Goal: Information Seeking & Learning: Check status

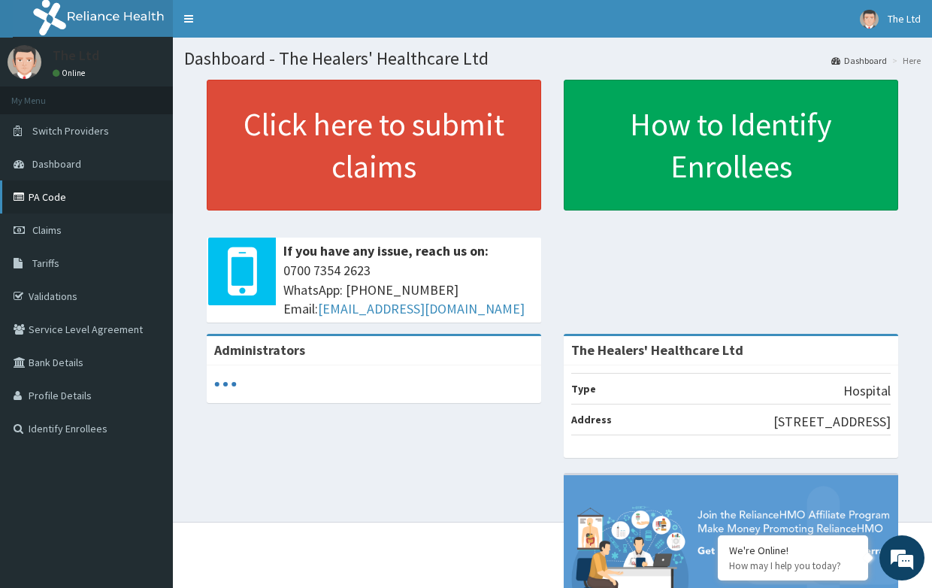
click at [41, 198] on link "PA Code" at bounding box center [86, 196] width 173 height 33
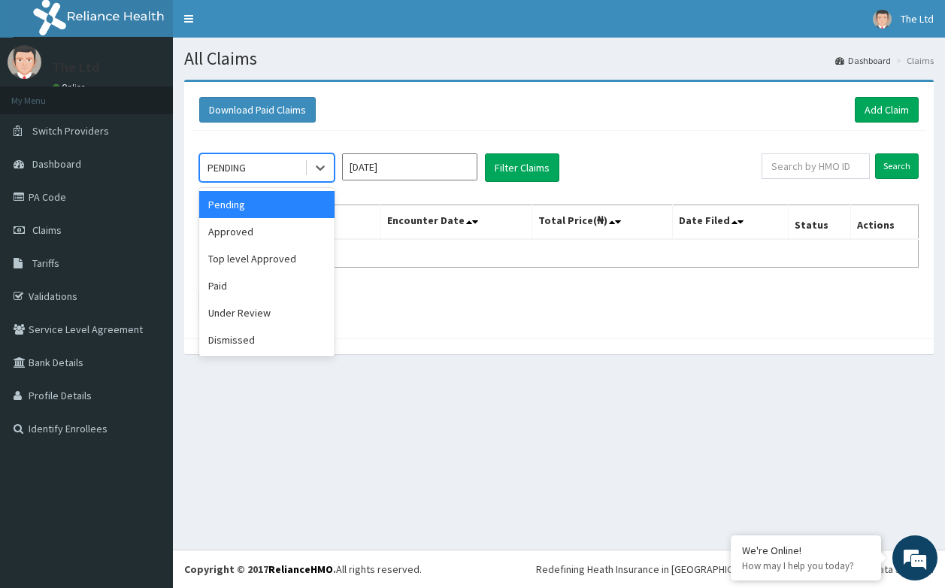
click at [320, 169] on icon at bounding box center [320, 168] width 9 height 5
click at [241, 236] on div "Approved" at bounding box center [266, 231] width 135 height 27
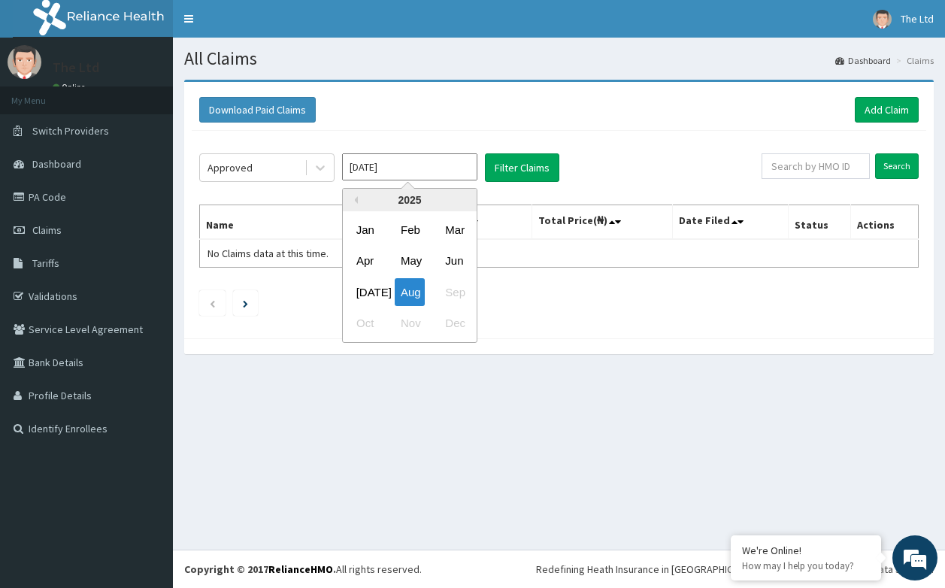
click at [413, 173] on input "Aug 2025" at bounding box center [409, 166] width 135 height 27
click at [362, 293] on div "Jul" at bounding box center [365, 292] width 30 height 28
type input "Jul 2025"
click at [831, 168] on input "text" at bounding box center [815, 166] width 108 height 26
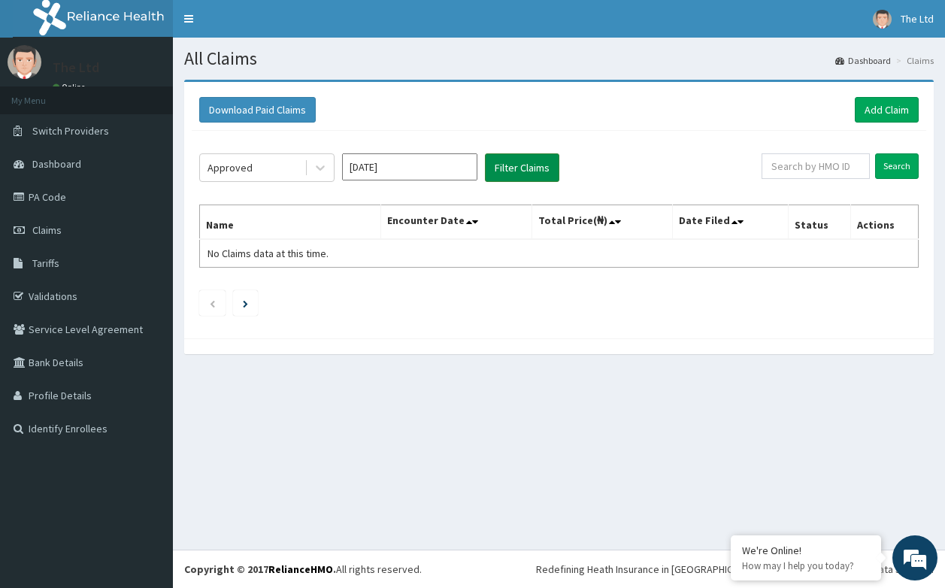
click at [521, 167] on button "Filter Claims" at bounding box center [522, 167] width 74 height 29
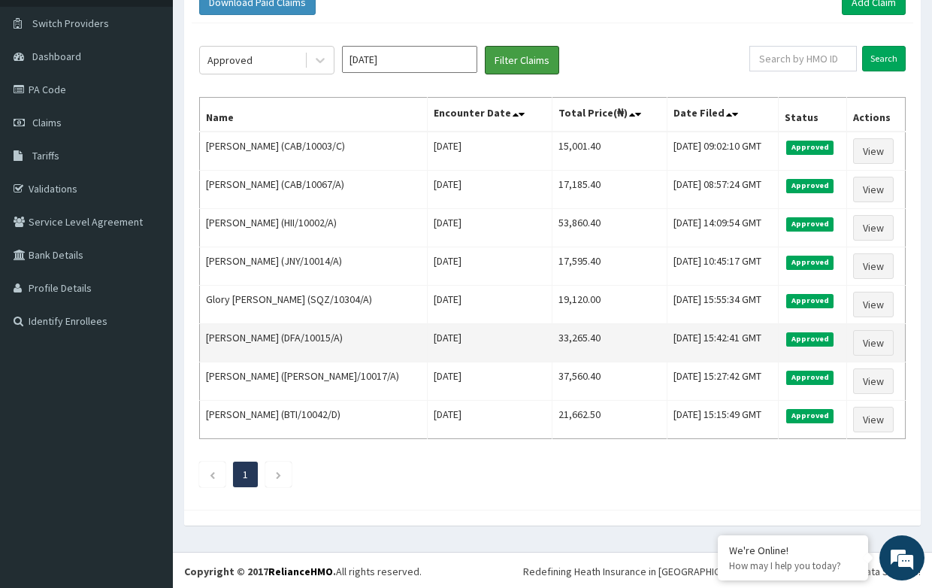
scroll to position [110, 0]
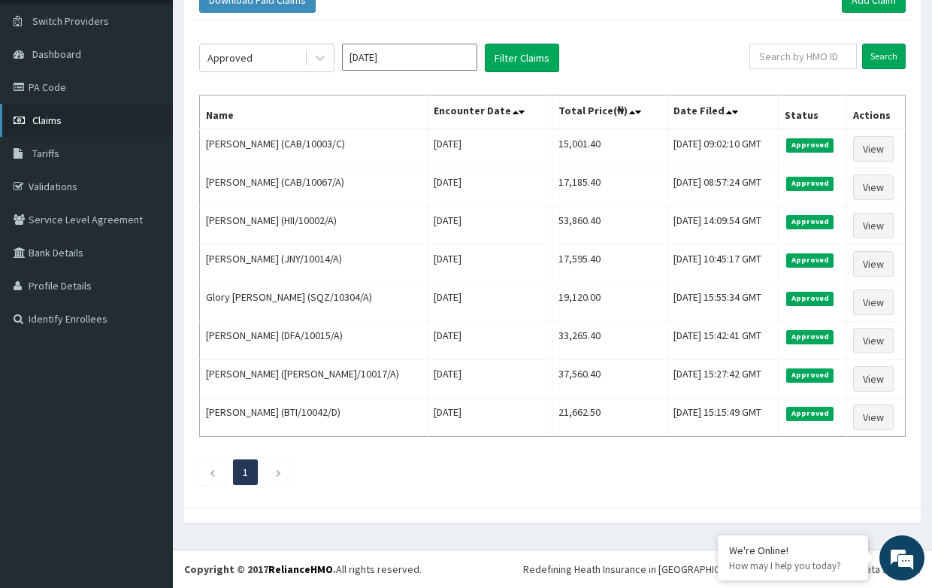
click at [47, 117] on span "Claims" at bounding box center [46, 120] width 29 height 14
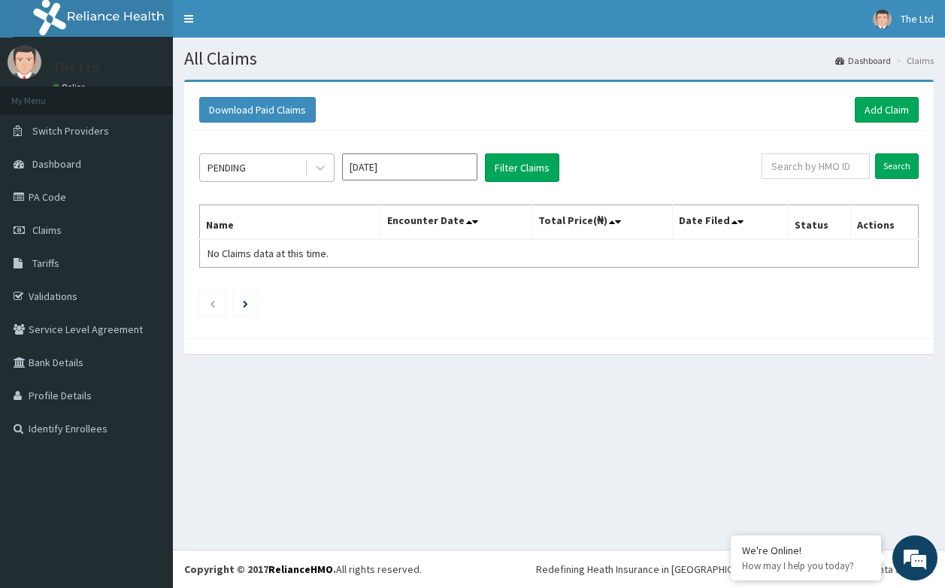
click at [260, 168] on div "PENDING" at bounding box center [252, 168] width 104 height 24
click at [69, 164] on span "Dashboard" at bounding box center [56, 164] width 49 height 14
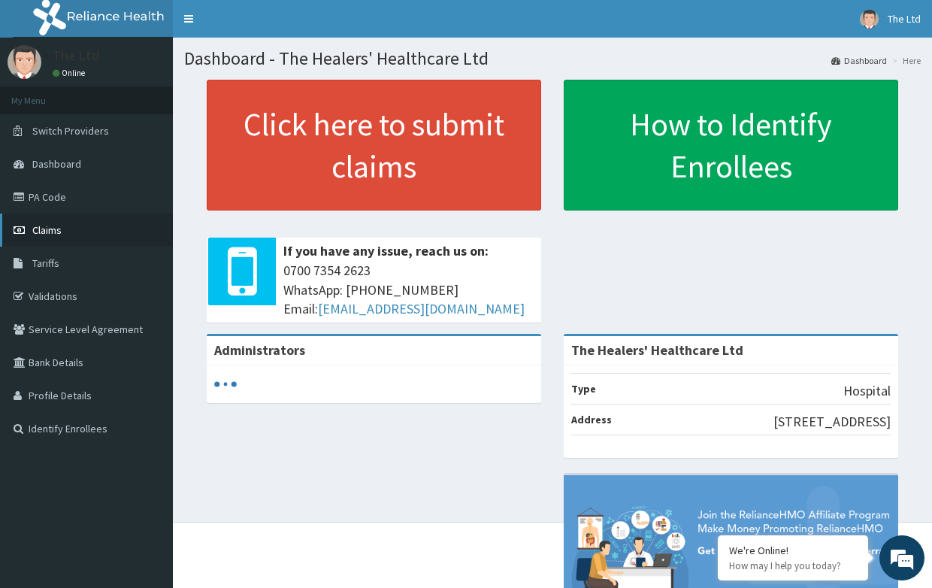
click at [50, 229] on span "Claims" at bounding box center [46, 230] width 29 height 14
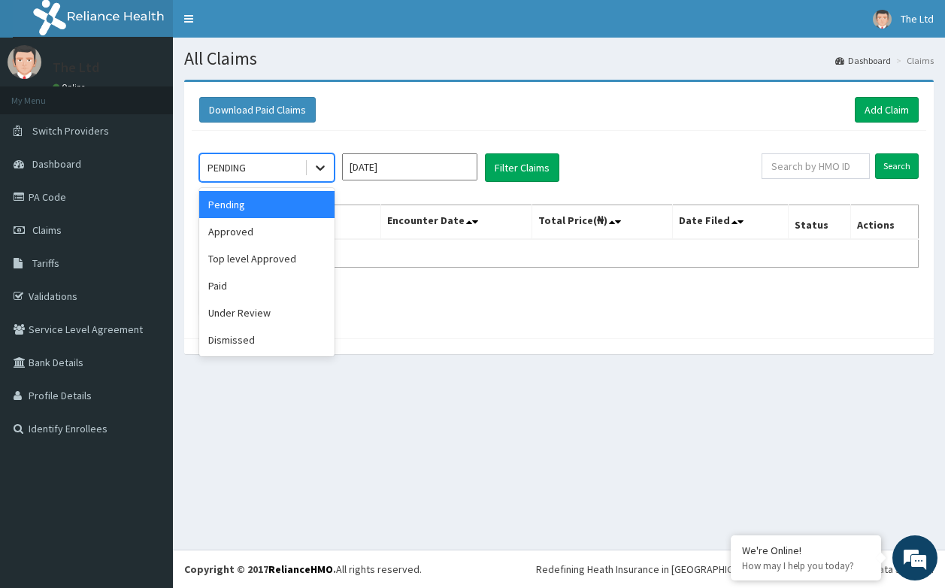
click at [322, 167] on icon at bounding box center [320, 167] width 15 height 15
click at [228, 286] on div "Paid" at bounding box center [266, 285] width 135 height 27
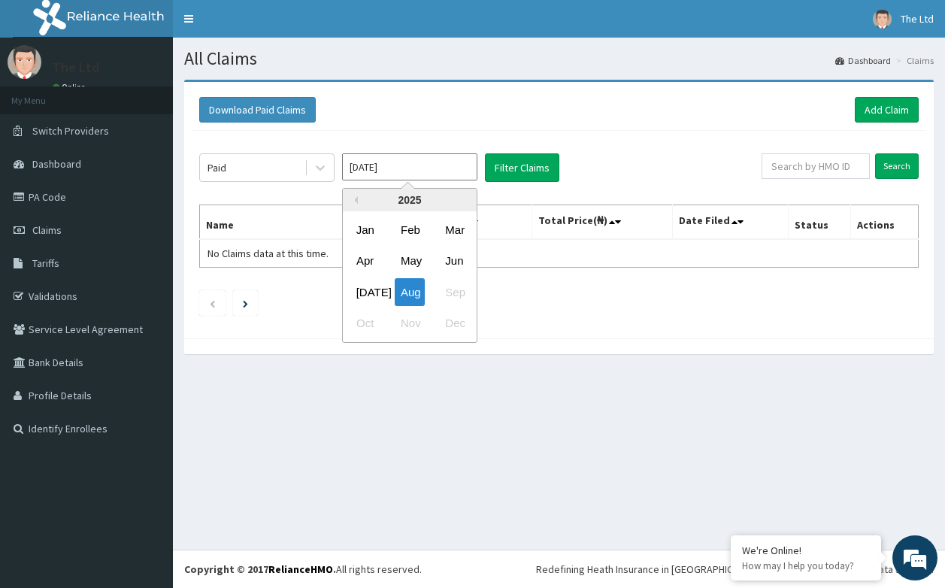
click at [424, 167] on input "[DATE]" at bounding box center [409, 166] width 135 height 27
click at [365, 297] on div "[DATE]" at bounding box center [365, 292] width 30 height 28
type input "[DATE]"
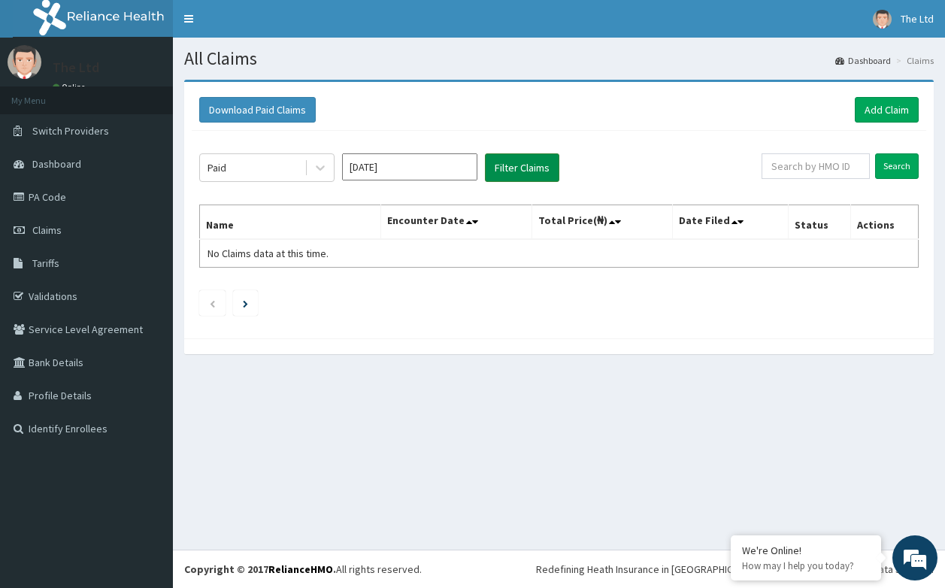
click at [507, 164] on button "Filter Claims" at bounding box center [522, 167] width 74 height 29
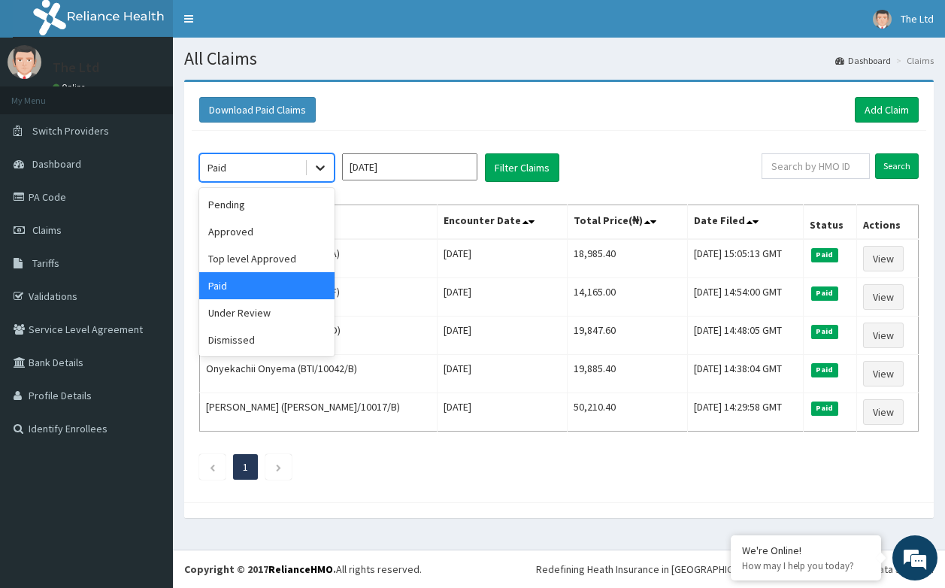
click at [318, 165] on icon at bounding box center [320, 167] width 15 height 15
click at [243, 312] on div "Under Review" at bounding box center [266, 312] width 135 height 27
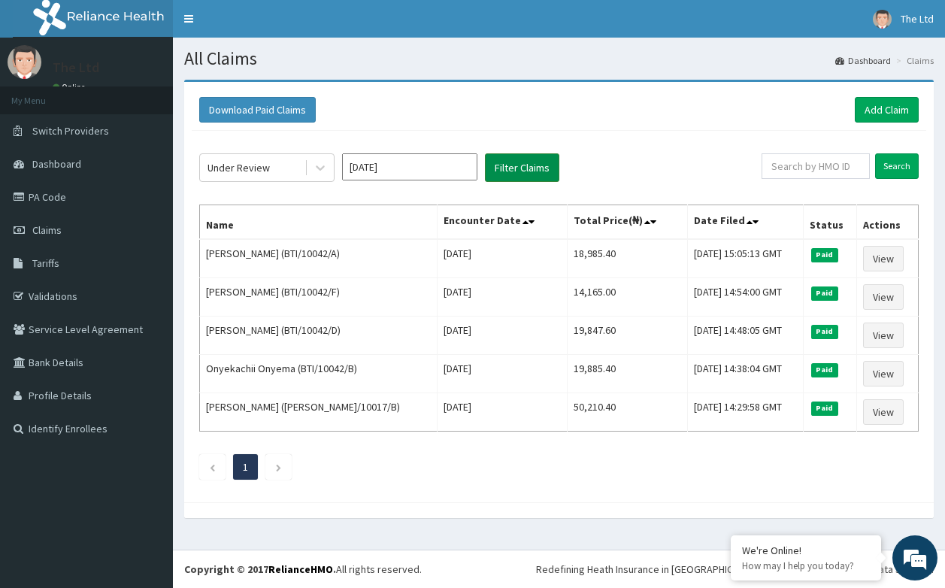
click at [526, 163] on button "Filter Claims" at bounding box center [522, 167] width 74 height 29
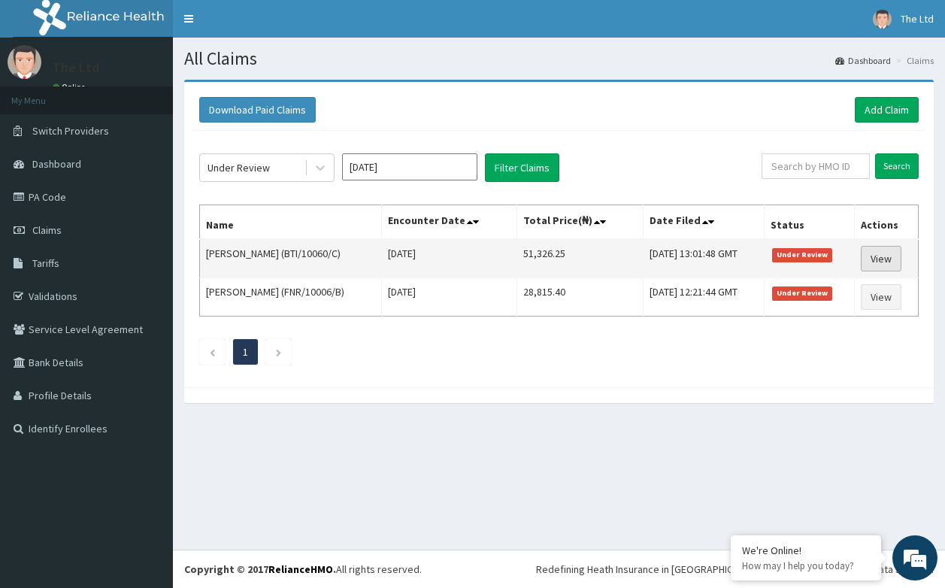
click at [877, 253] on link "View" at bounding box center [881, 259] width 41 height 26
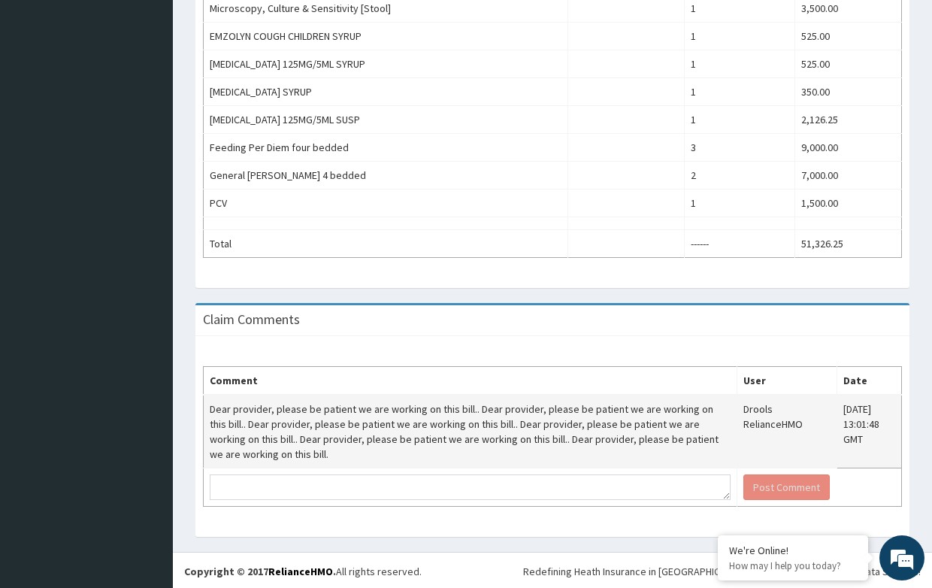
scroll to position [764, 0]
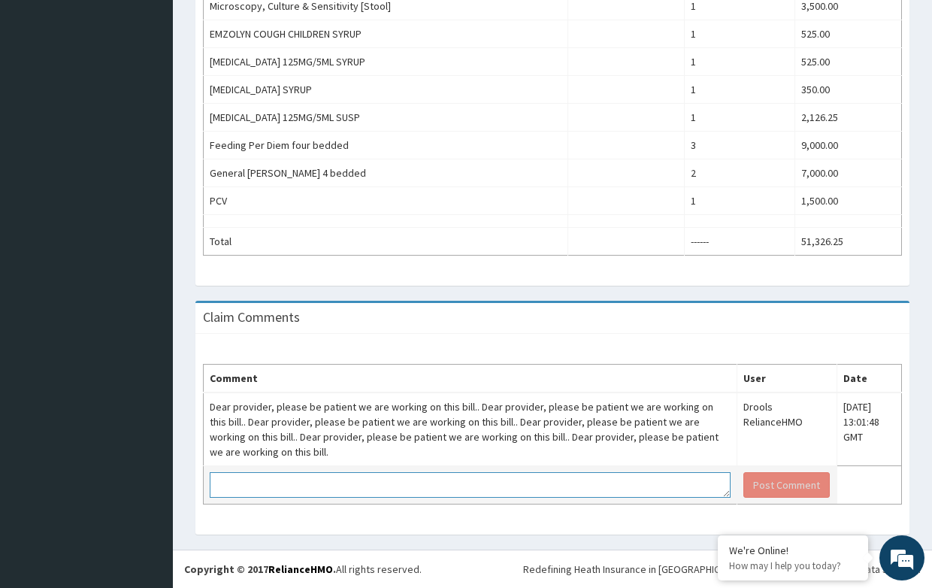
click at [295, 477] on textarea at bounding box center [470, 485] width 521 height 26
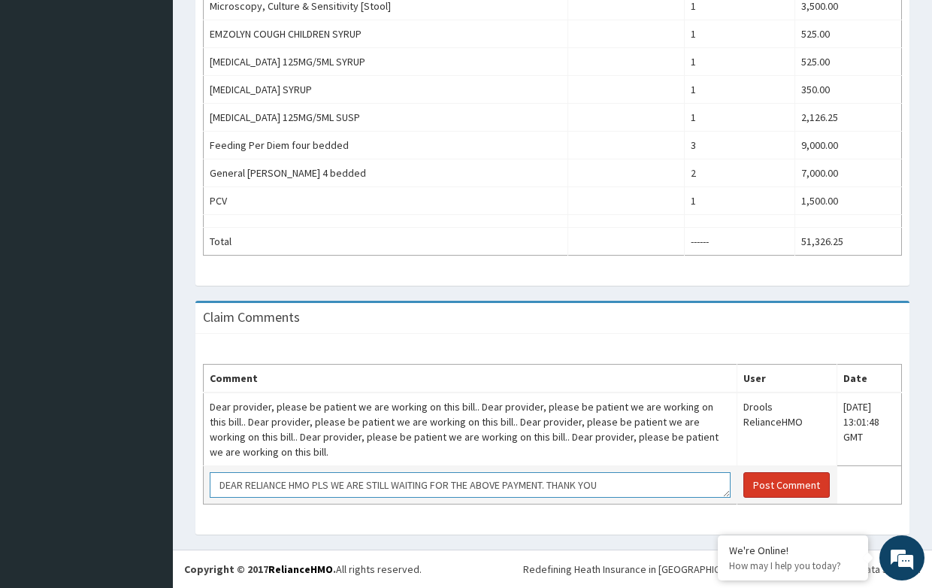
type textarea "DEAR RELIANCE HMO PLS WE ARE STILL WAITING FOR THE ABOVE PAYMENT. THANK YOU"
click at [747, 487] on button "Post Comment" at bounding box center [786, 485] width 86 height 26
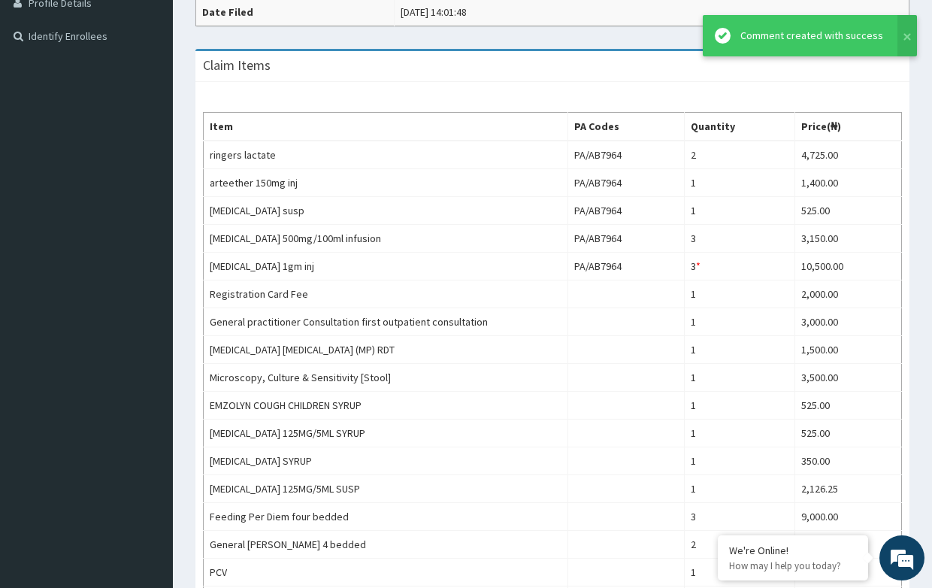
scroll to position [388, 0]
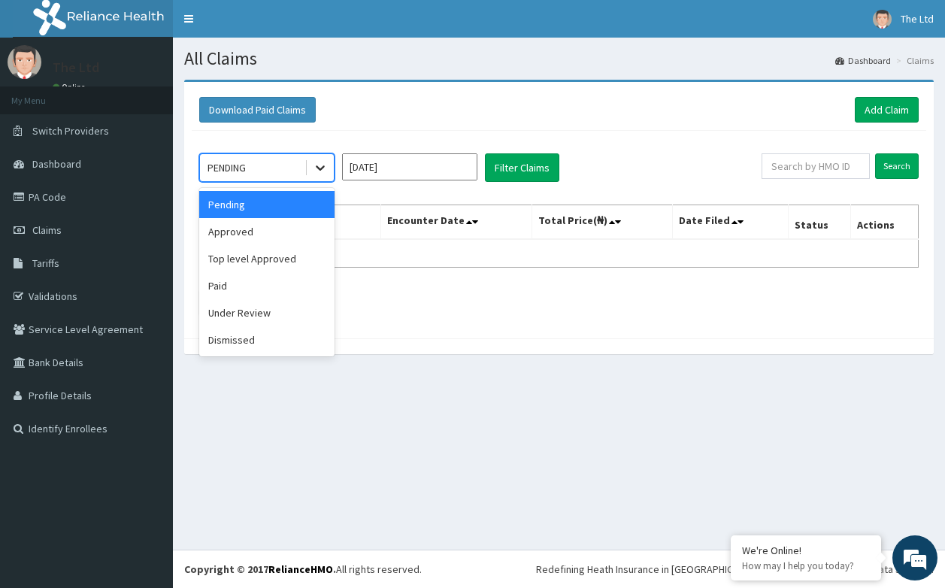
click at [313, 162] on icon at bounding box center [320, 167] width 15 height 15
click at [243, 316] on div "Under Review" at bounding box center [266, 312] width 135 height 27
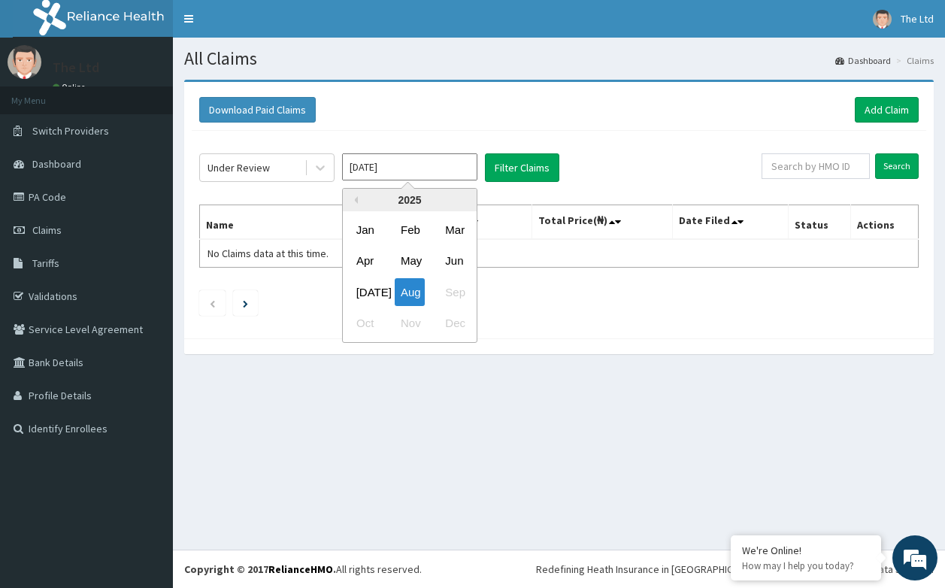
click at [416, 161] on input "[DATE]" at bounding box center [409, 166] width 135 height 27
click at [365, 286] on div "[DATE]" at bounding box center [365, 292] width 30 height 28
type input "[DATE]"
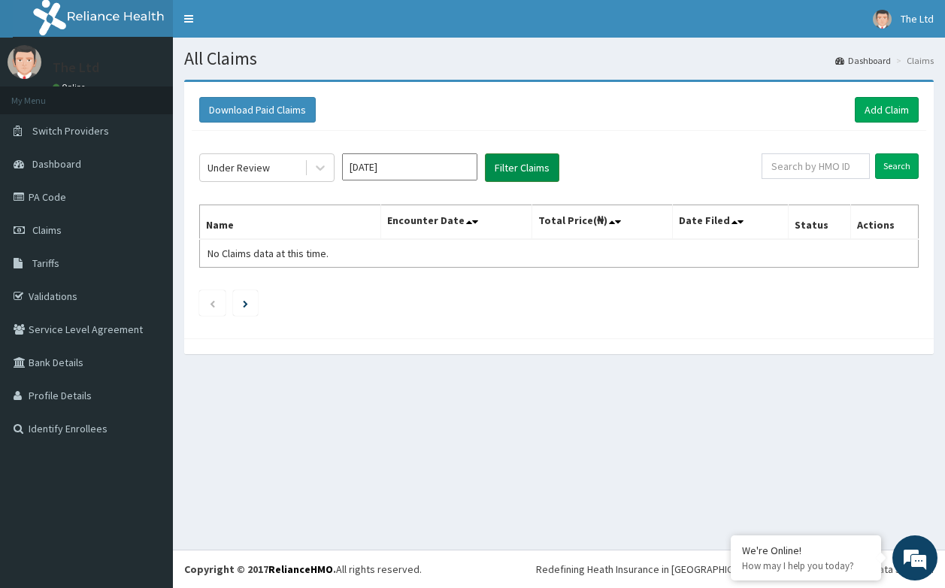
click at [499, 162] on button "Filter Claims" at bounding box center [522, 167] width 74 height 29
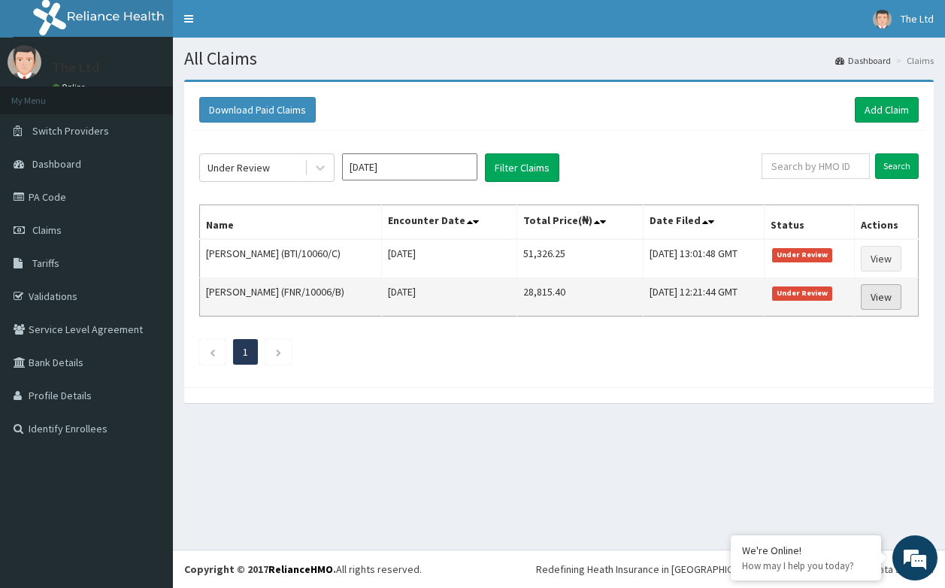
click at [877, 298] on link "View" at bounding box center [881, 297] width 41 height 26
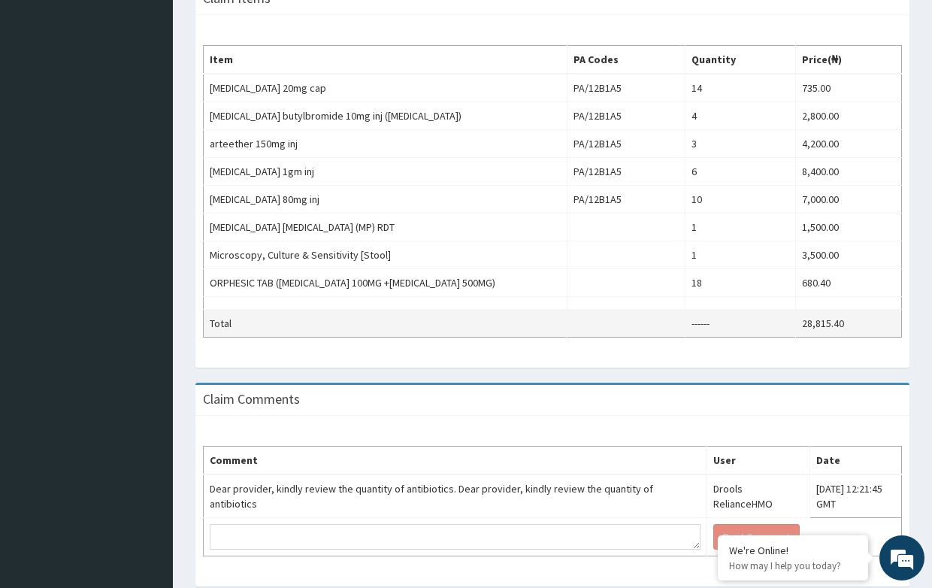
scroll to position [511, 0]
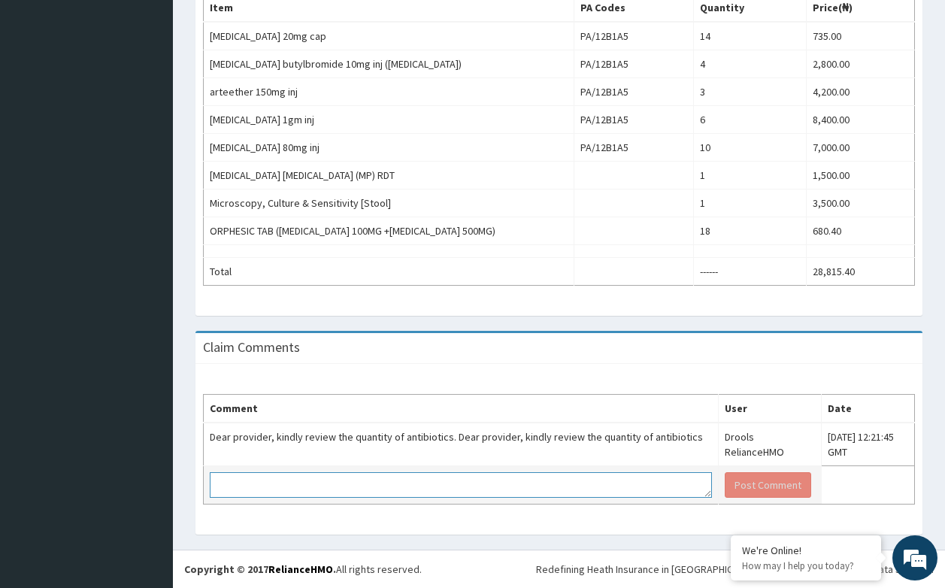
click at [312, 480] on textarea at bounding box center [461, 485] width 502 height 26
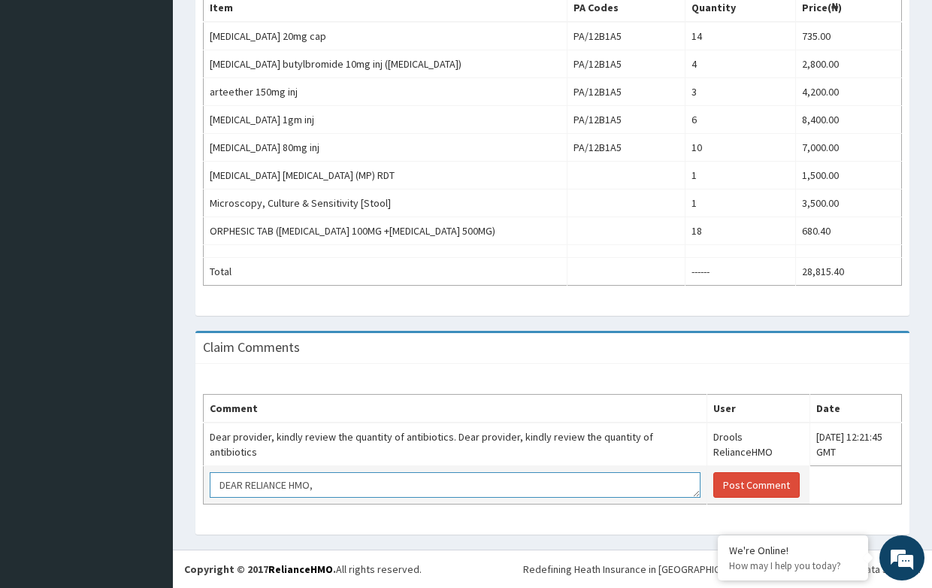
scroll to position [0, 0]
type textarea "DEAR RELIANCE HMO, PLEASE WE ARE STILL WAITNG FOR THE ABOVE PAYMENT . THANK YOU"
click at [713, 487] on button "Post Comment" at bounding box center [756, 485] width 86 height 26
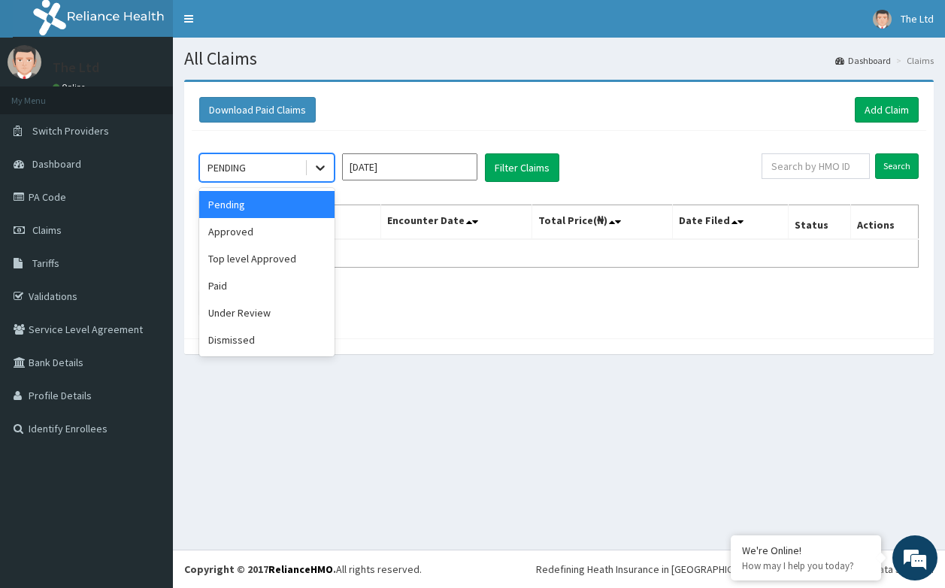
click at [319, 168] on icon at bounding box center [320, 168] width 9 height 5
click at [230, 228] on div "Approved" at bounding box center [266, 231] width 135 height 27
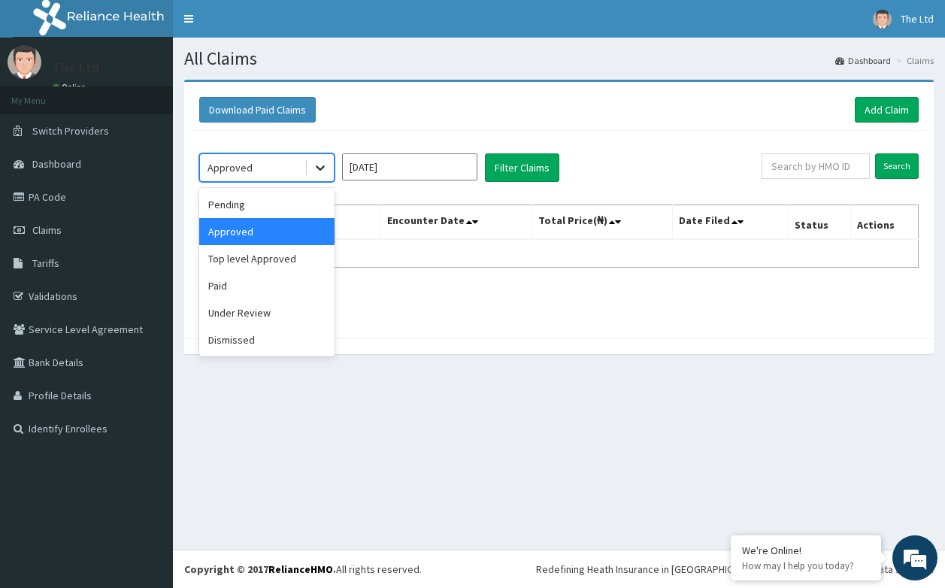
click at [311, 168] on div at bounding box center [320, 167] width 27 height 27
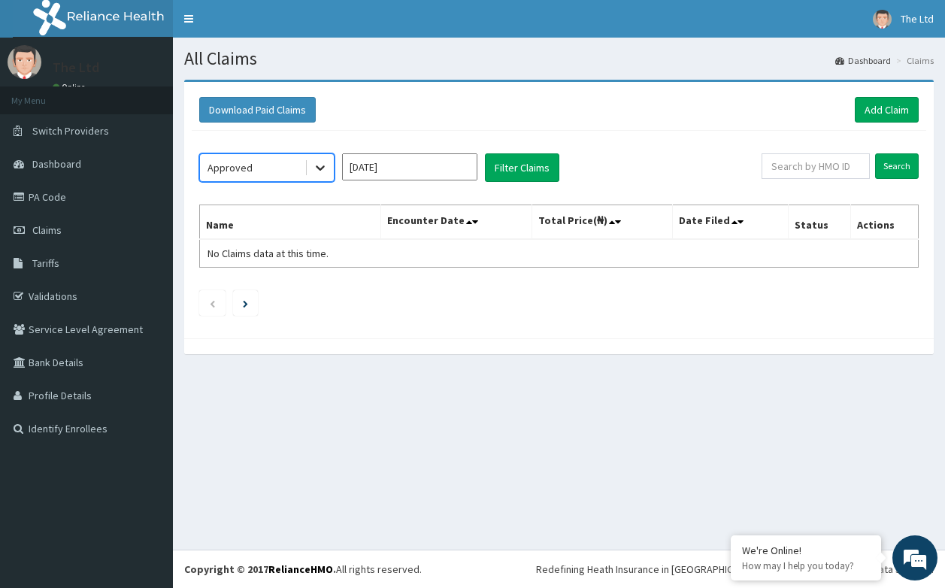
click at [311, 168] on div at bounding box center [320, 167] width 27 height 27
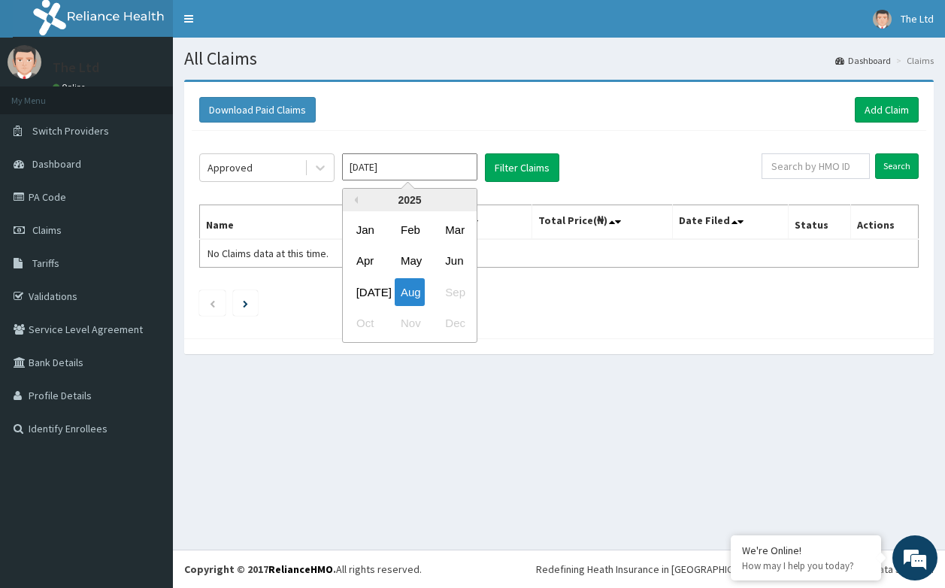
click at [468, 168] on input "Aug 2025" at bounding box center [409, 166] width 135 height 27
click at [371, 288] on div "Jul" at bounding box center [365, 292] width 30 height 28
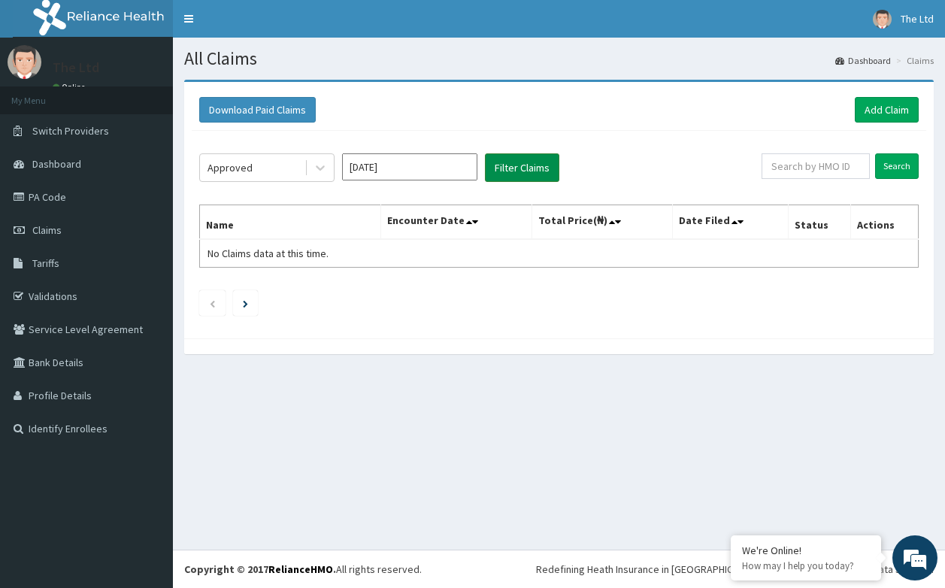
click at [522, 162] on button "Filter Claims" at bounding box center [522, 167] width 74 height 29
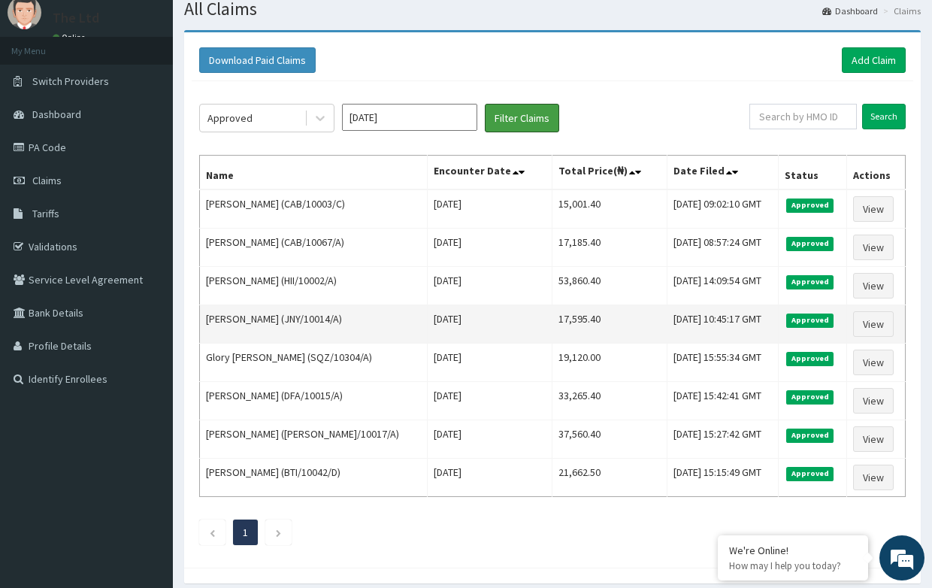
scroll to position [110, 0]
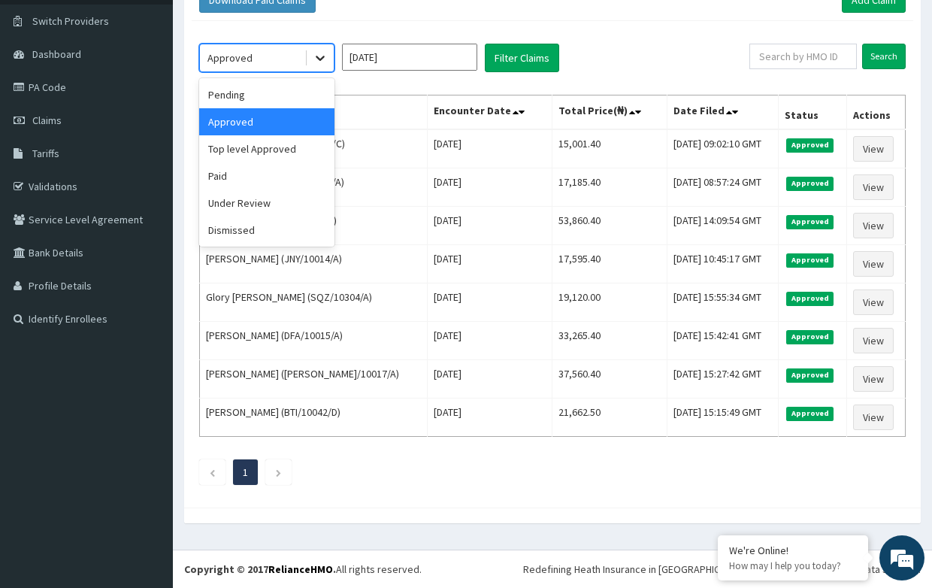
click at [322, 53] on icon at bounding box center [320, 57] width 15 height 15
click at [228, 175] on div "Paid" at bounding box center [266, 175] width 135 height 27
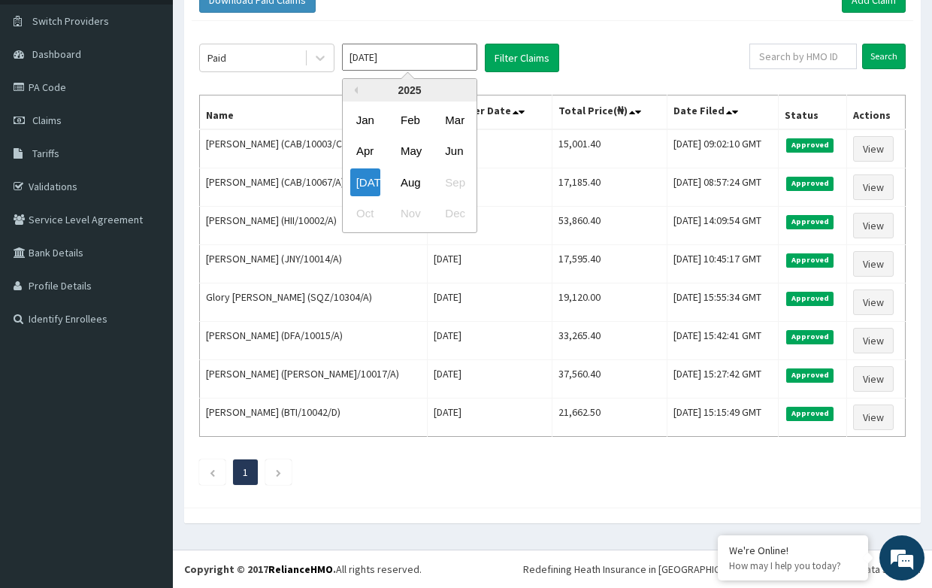
click at [395, 57] on input "Jul 2025" at bounding box center [409, 57] width 135 height 27
click at [368, 178] on div "Jul" at bounding box center [365, 182] width 30 height 28
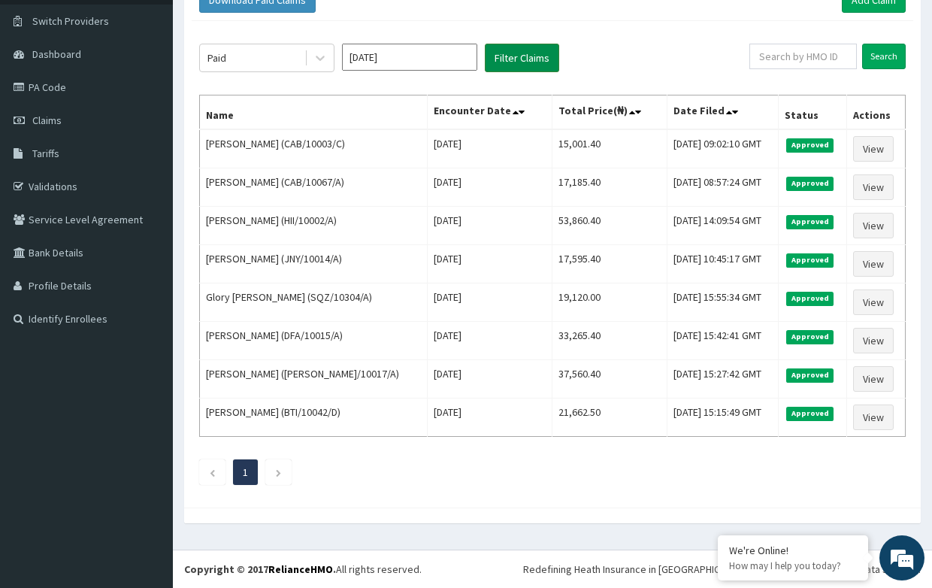
click at [504, 54] on button "Filter Claims" at bounding box center [522, 58] width 74 height 29
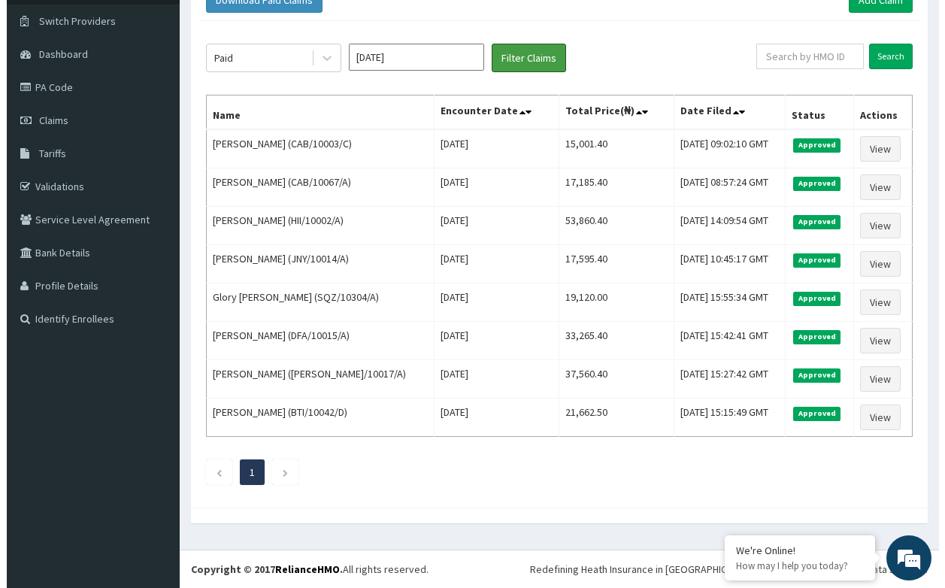
scroll to position [0, 0]
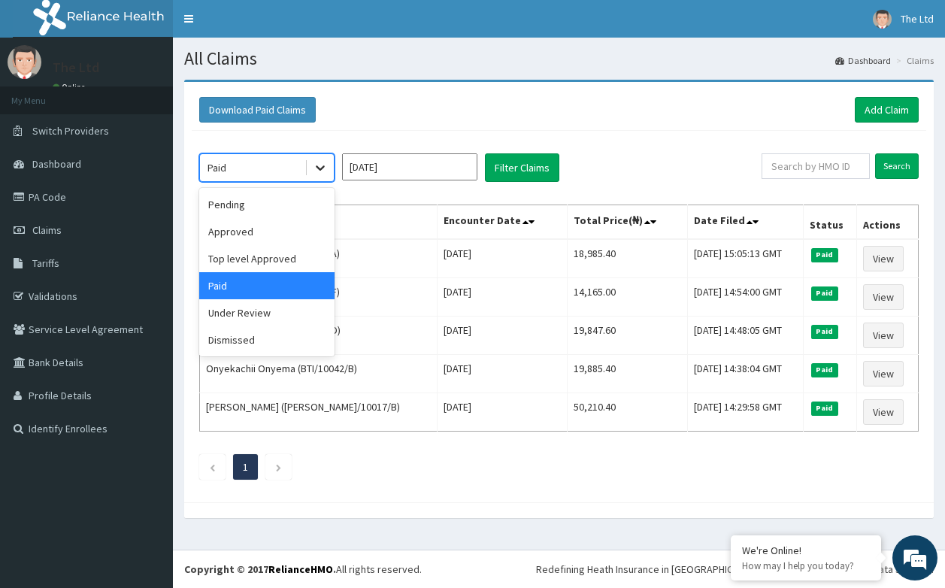
click at [316, 166] on icon at bounding box center [320, 167] width 15 height 15
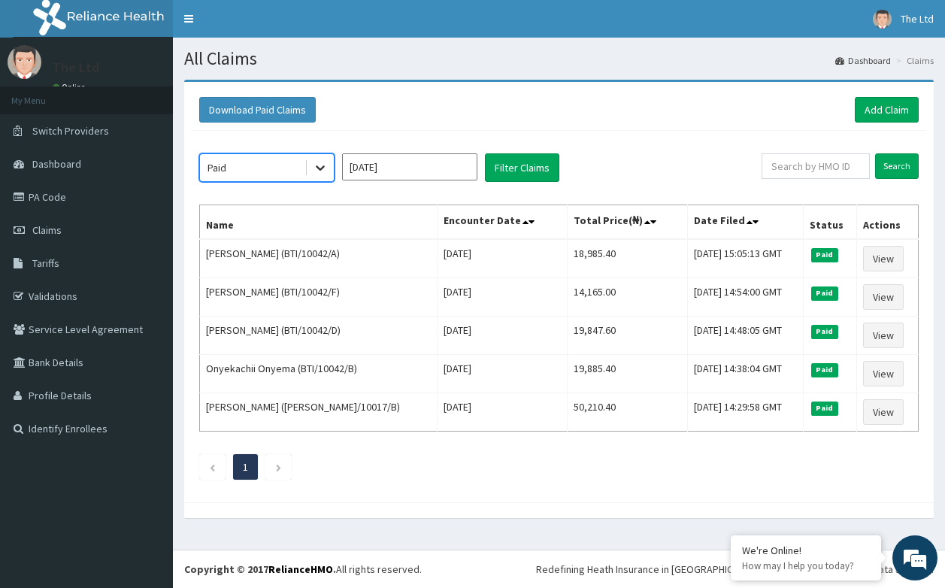
click at [316, 166] on icon at bounding box center [320, 167] width 15 height 15
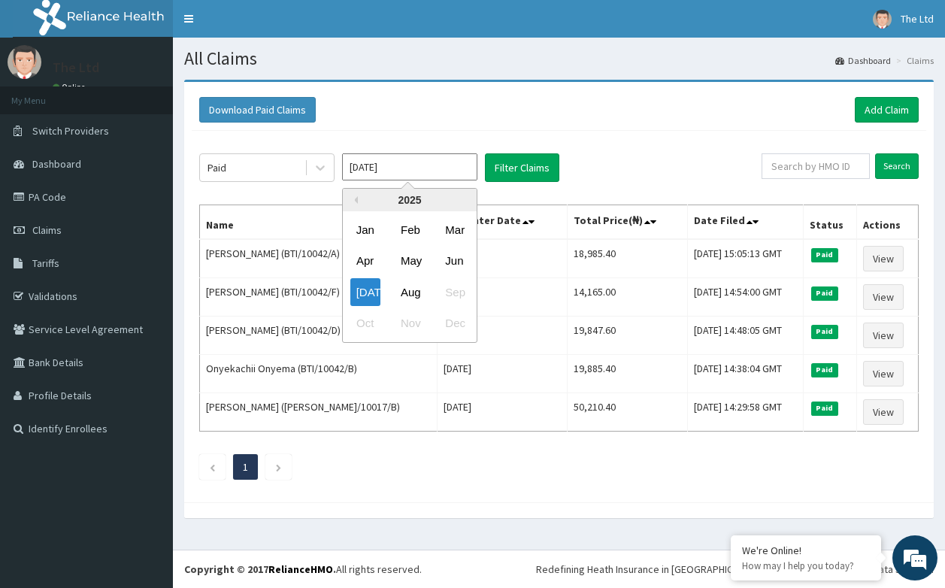
click at [413, 164] on input "Jul 2025" at bounding box center [409, 166] width 135 height 27
click at [421, 289] on div "Aug" at bounding box center [410, 292] width 30 height 28
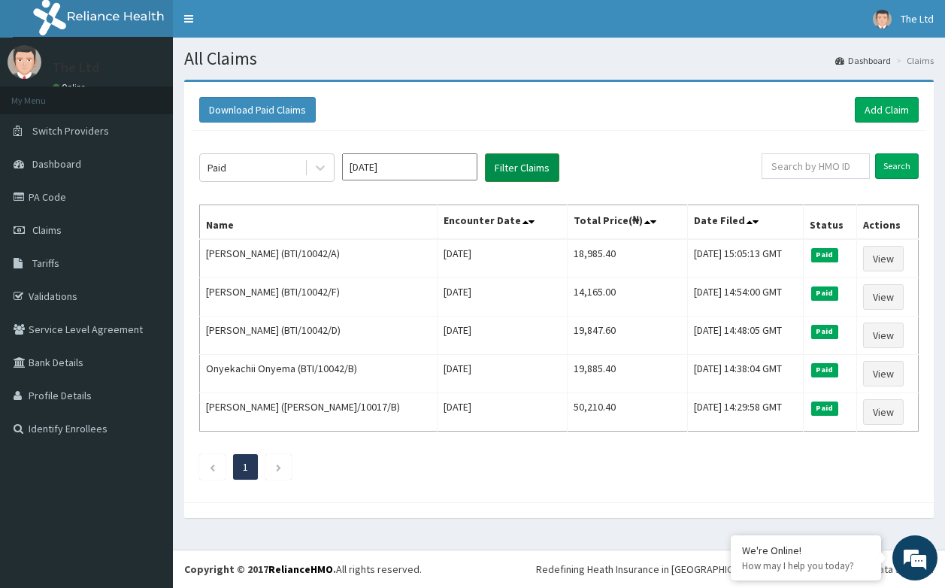
click at [519, 163] on button "Filter Claims" at bounding box center [522, 167] width 74 height 29
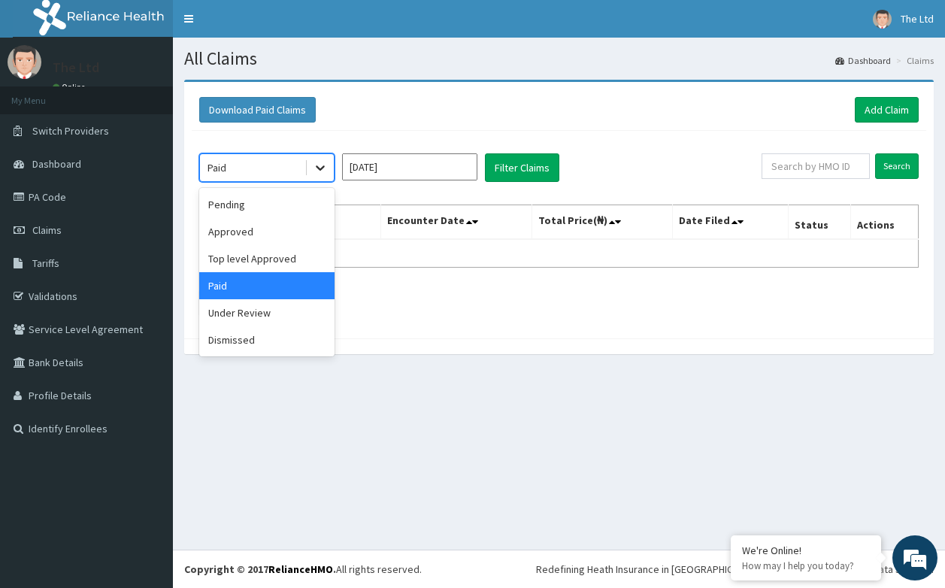
click at [316, 166] on icon at bounding box center [320, 168] width 9 height 5
click at [241, 230] on div "Approved" at bounding box center [266, 231] width 135 height 27
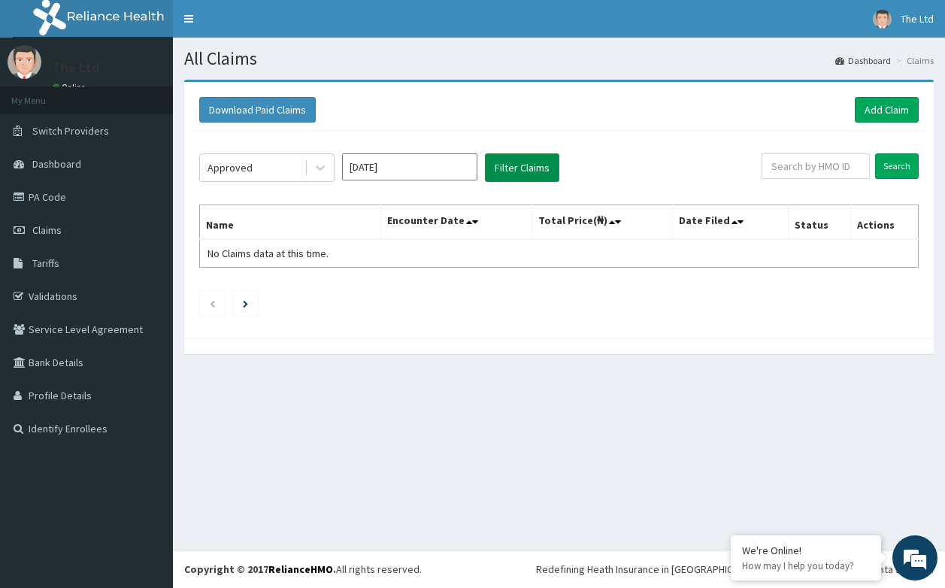
click at [513, 166] on button "Filter Claims" at bounding box center [522, 167] width 74 height 29
click at [515, 168] on button "Filter Claims" at bounding box center [522, 167] width 74 height 29
click at [518, 166] on button "Filter Claims" at bounding box center [522, 167] width 74 height 29
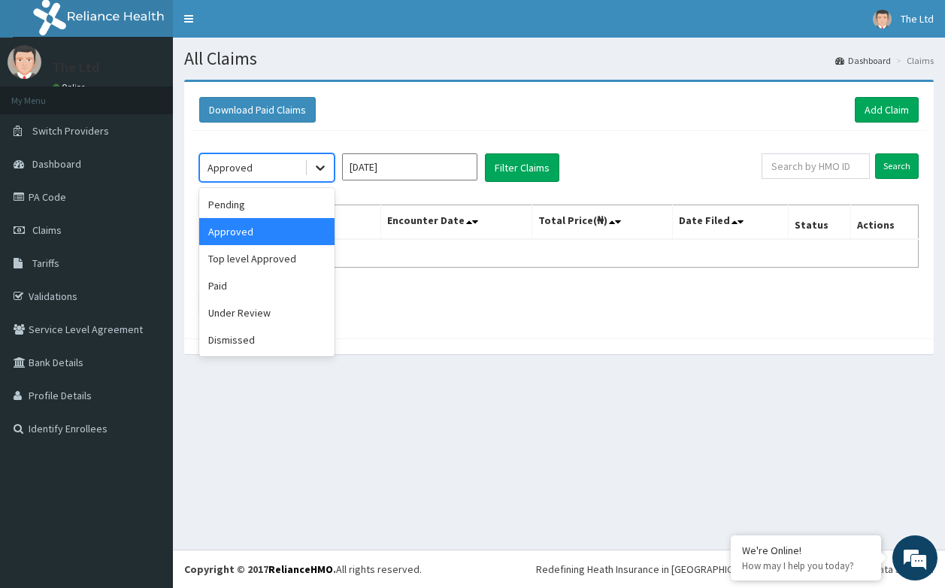
click at [315, 165] on icon at bounding box center [320, 167] width 15 height 15
click at [257, 311] on div "Under Review" at bounding box center [266, 312] width 135 height 27
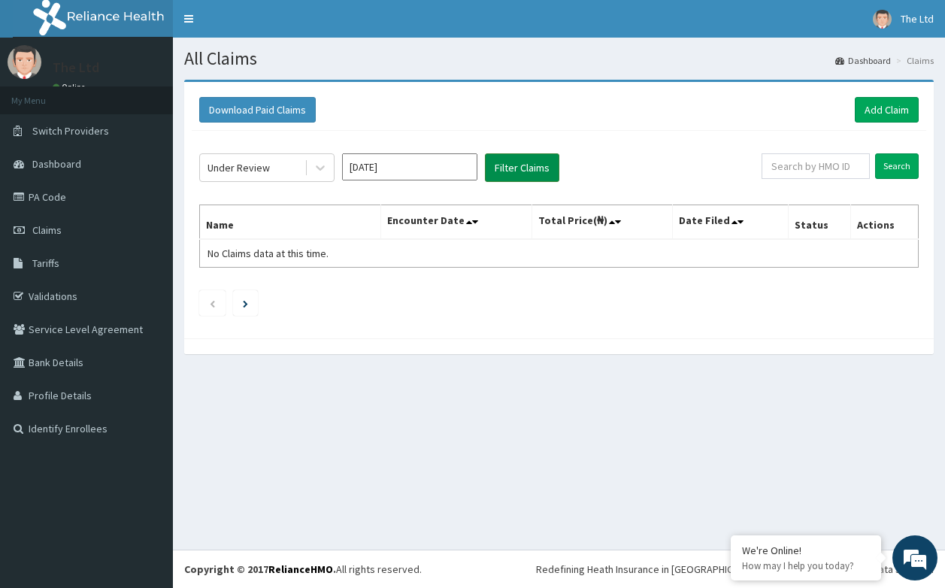
click at [519, 167] on button "Filter Claims" at bounding box center [522, 167] width 74 height 29
click at [516, 167] on button "Filter Claims" at bounding box center [522, 167] width 74 height 29
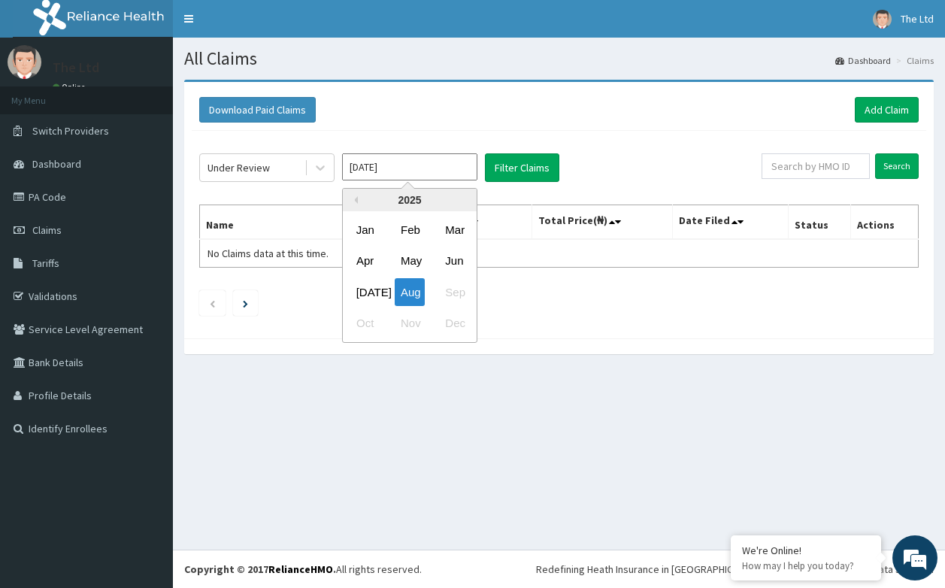
click at [455, 165] on input "Aug 2025" at bounding box center [409, 166] width 135 height 27
click at [407, 289] on div "Aug" at bounding box center [410, 292] width 30 height 28
click at [442, 172] on input "Aug 2025" at bounding box center [409, 166] width 135 height 27
click at [365, 293] on div "Jul" at bounding box center [365, 292] width 30 height 28
type input "Jul 2025"
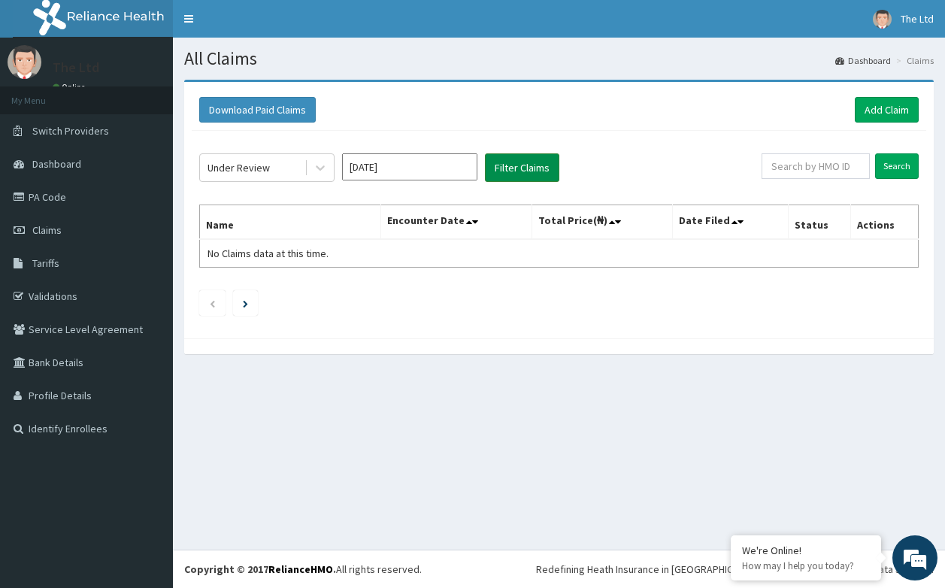
click at [520, 167] on button "Filter Claims" at bounding box center [522, 167] width 74 height 29
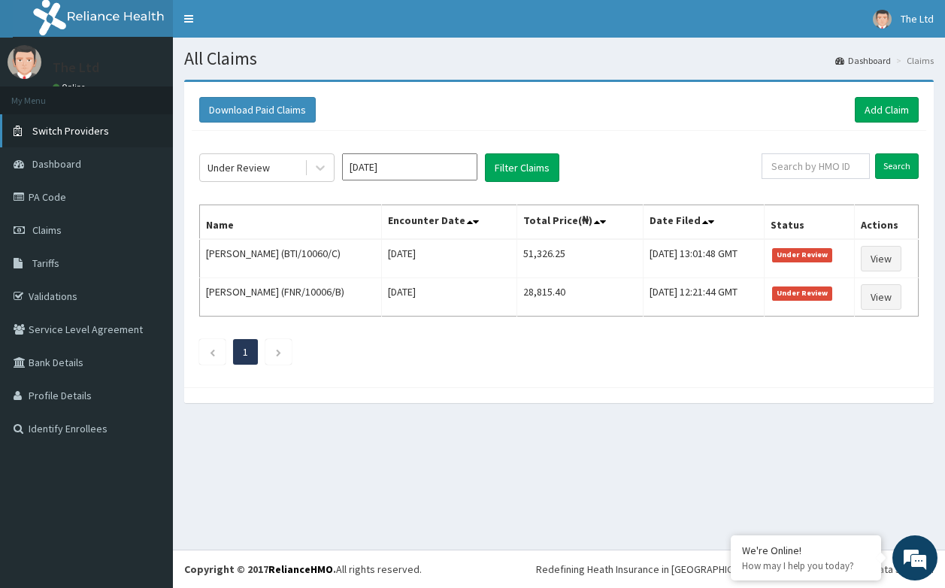
click at [71, 129] on span "Switch Providers" at bounding box center [70, 131] width 77 height 14
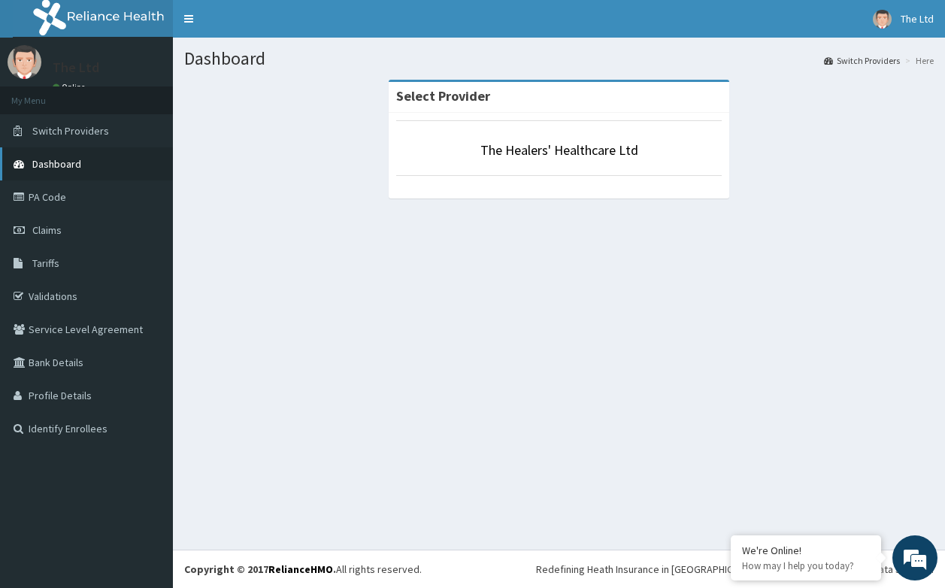
click at [57, 164] on span "Dashboard" at bounding box center [56, 164] width 49 height 14
